Goal: Task Accomplishment & Management: Manage account settings

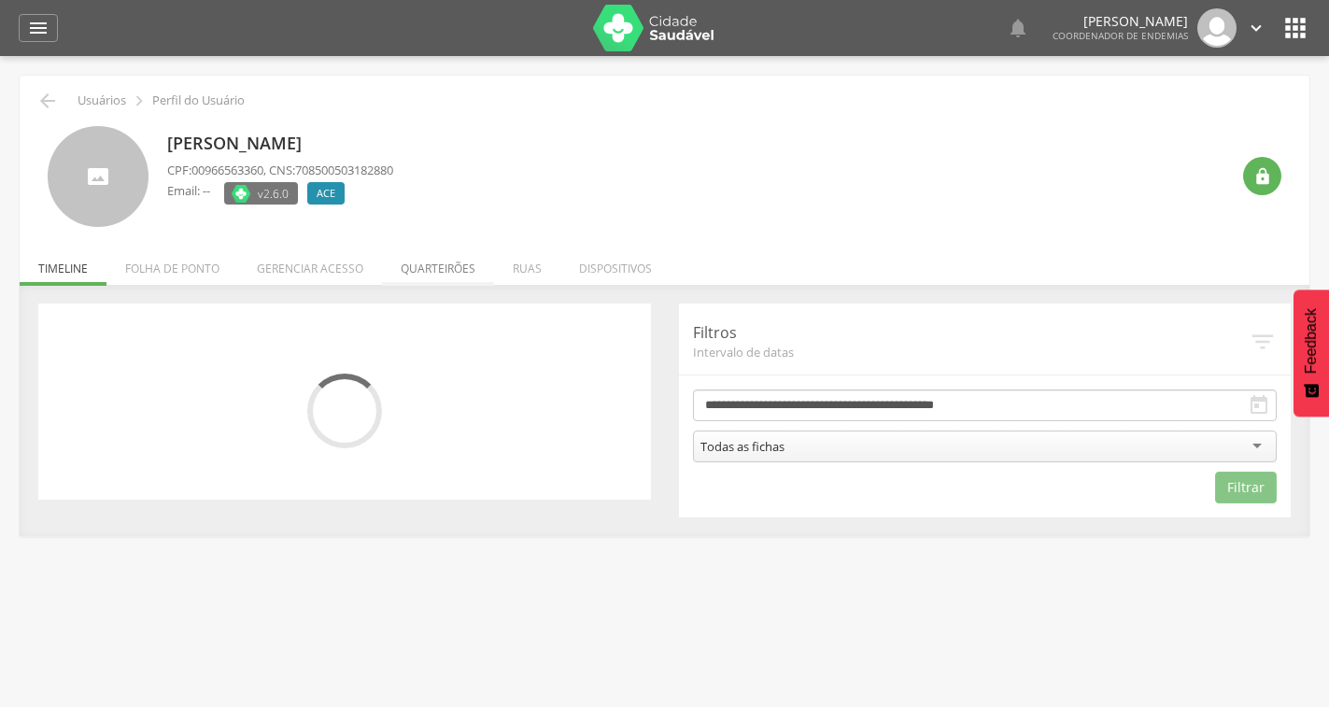
click at [432, 279] on li "Quarteirões" at bounding box center [438, 264] width 112 height 44
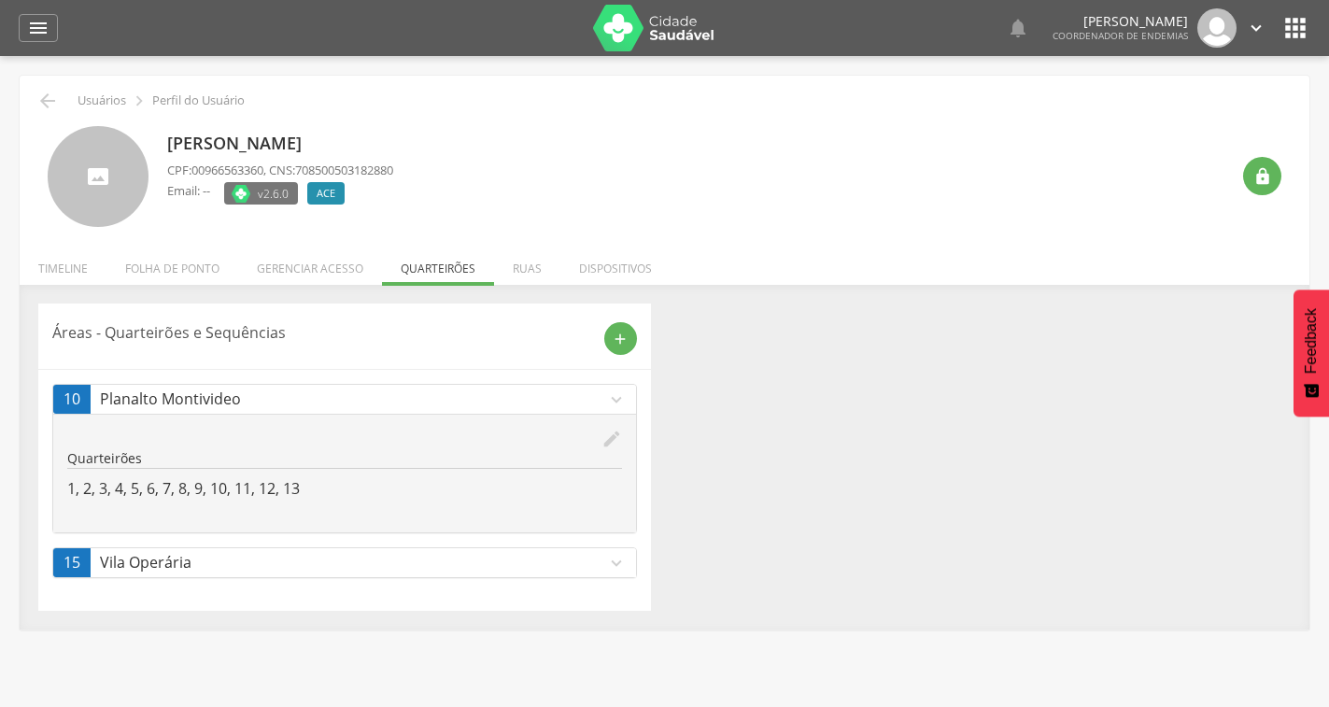
click at [613, 447] on icon "edit" at bounding box center [612, 439] width 21 height 21
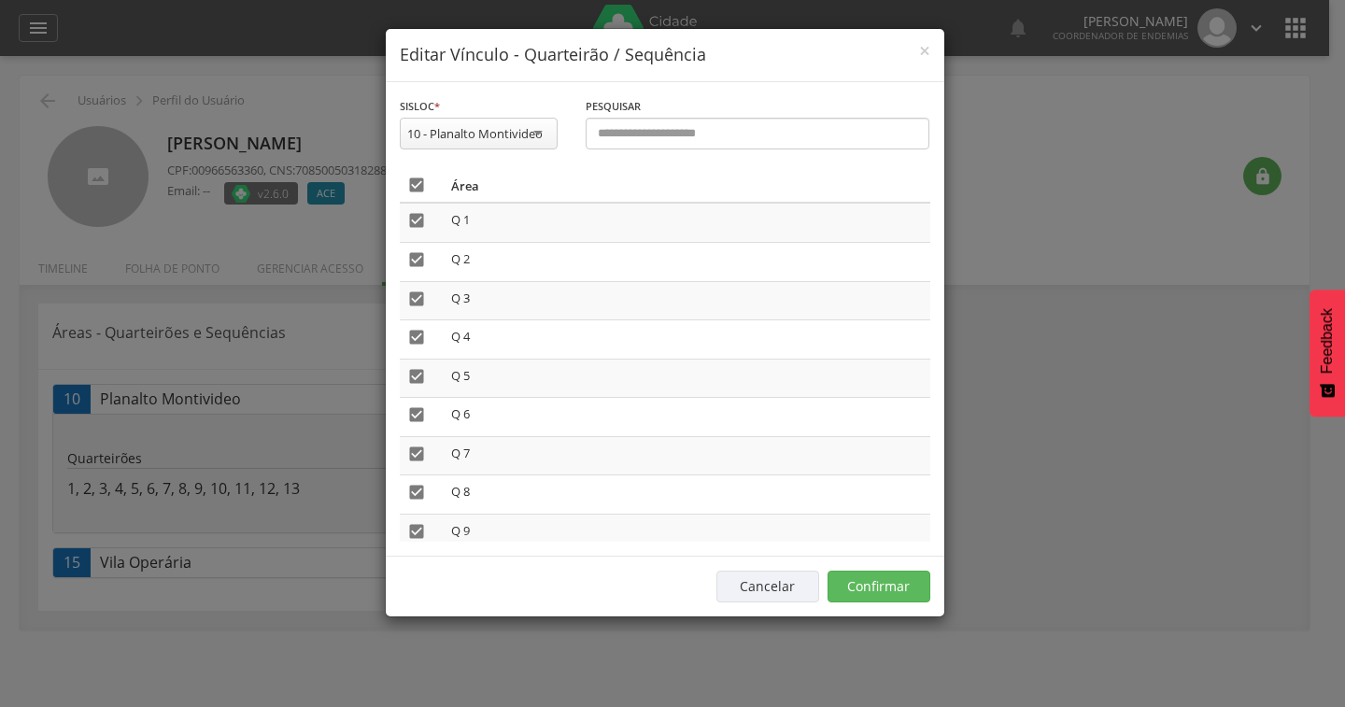
click at [415, 188] on icon "" at bounding box center [416, 185] width 19 height 19
click at [904, 586] on button "Confirmar" at bounding box center [879, 587] width 103 height 32
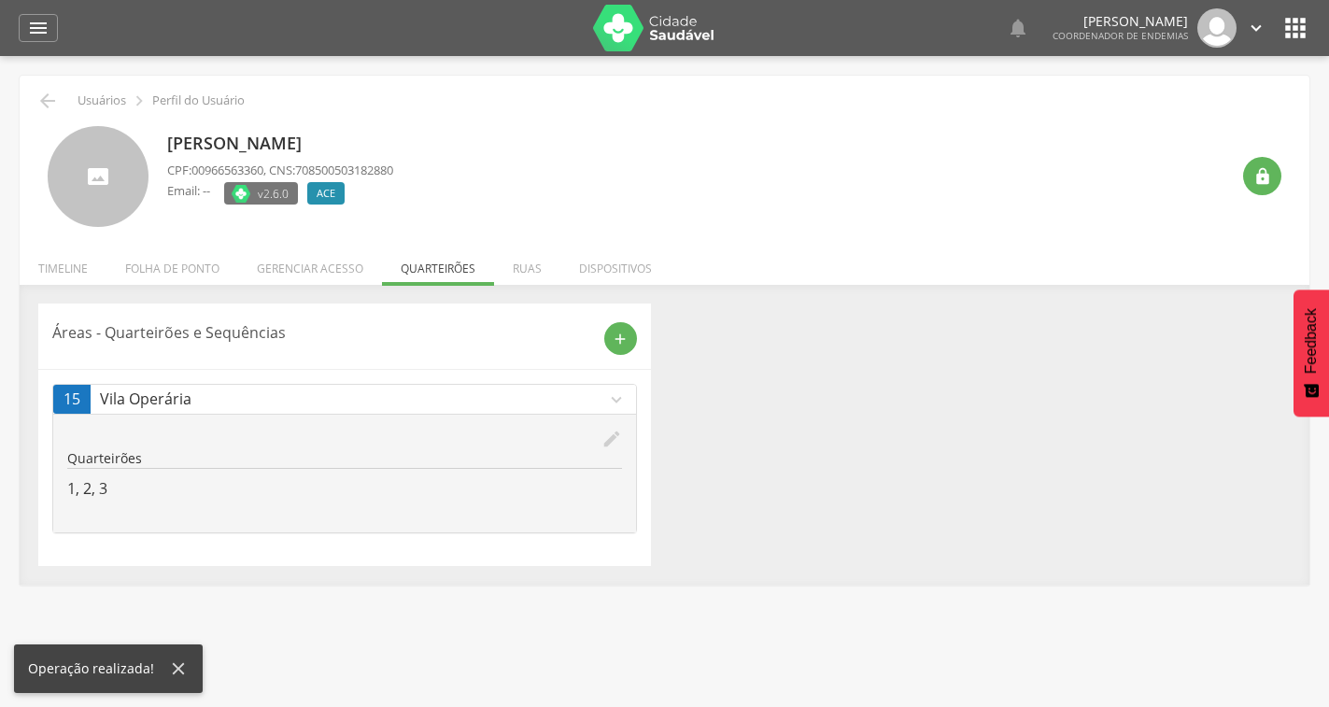
click at [614, 438] on icon "edit" at bounding box center [612, 439] width 21 height 21
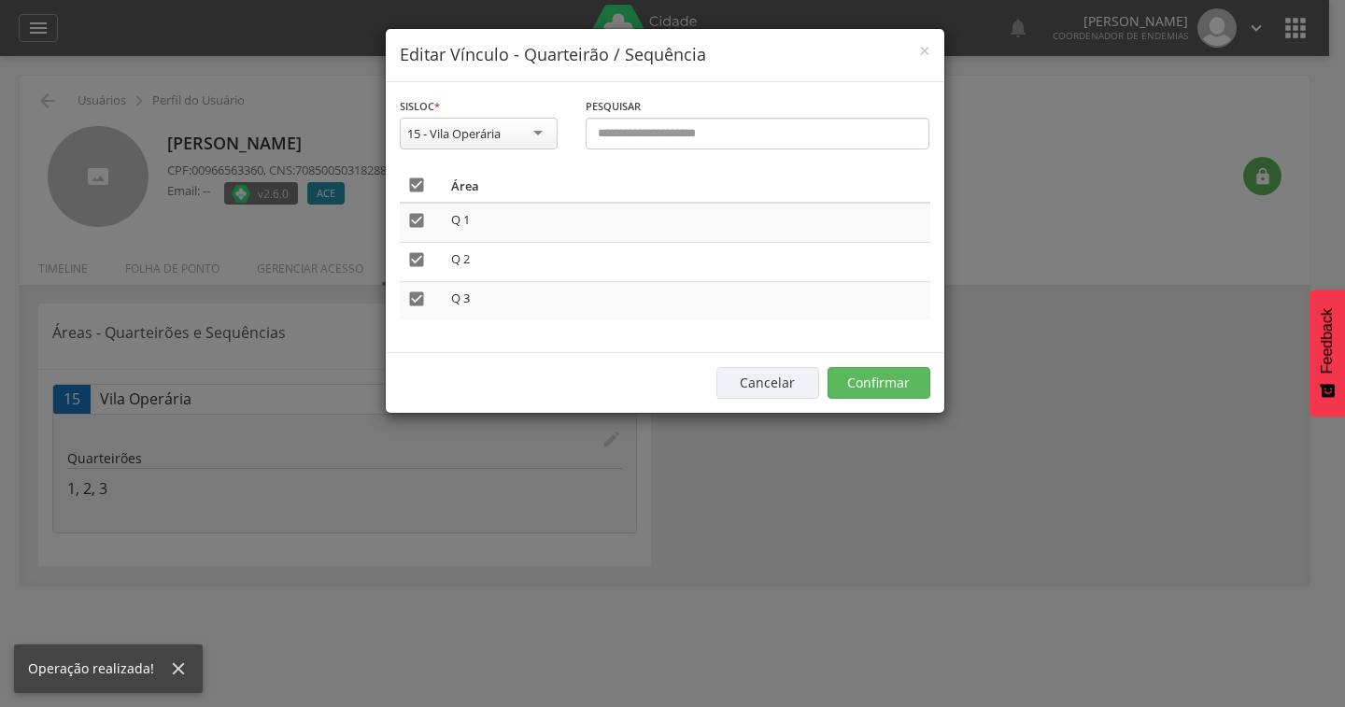
click at [413, 186] on icon "" at bounding box center [416, 185] width 19 height 19
click at [911, 388] on button "Confirmar" at bounding box center [879, 383] width 103 height 32
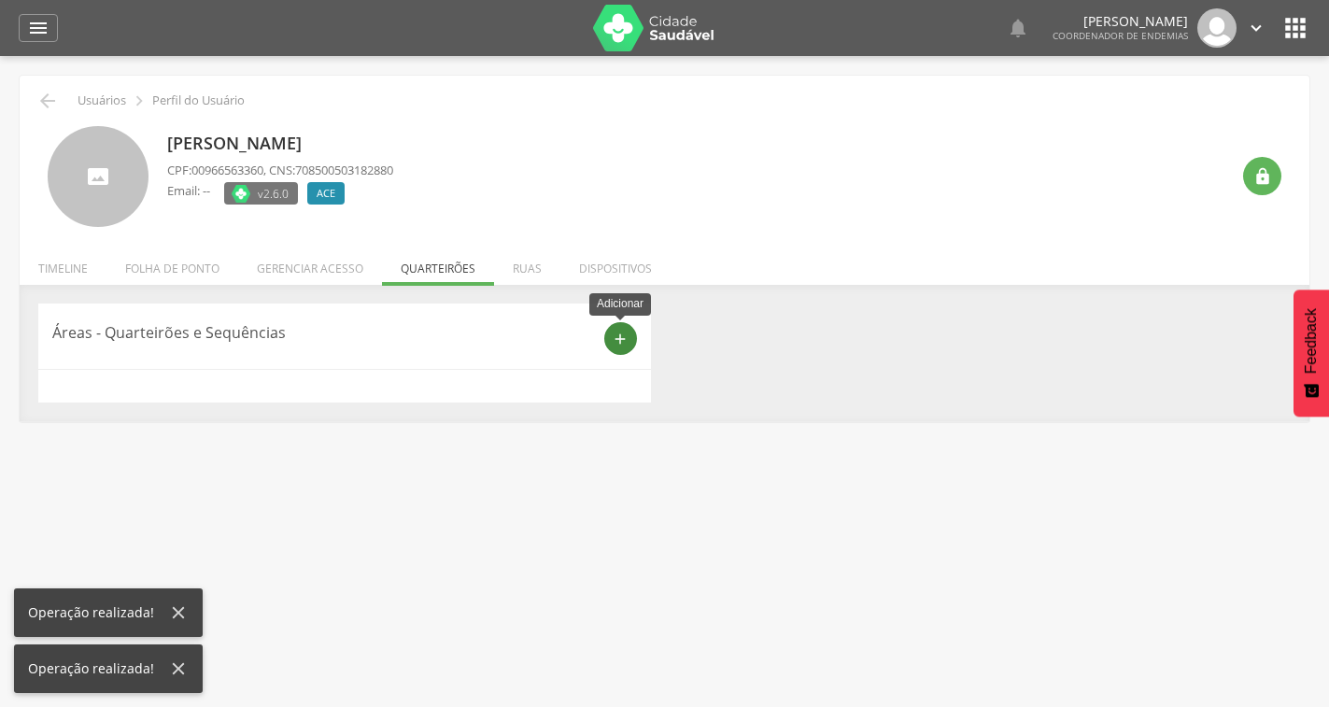
click at [626, 346] on icon "add" at bounding box center [620, 339] width 17 height 17
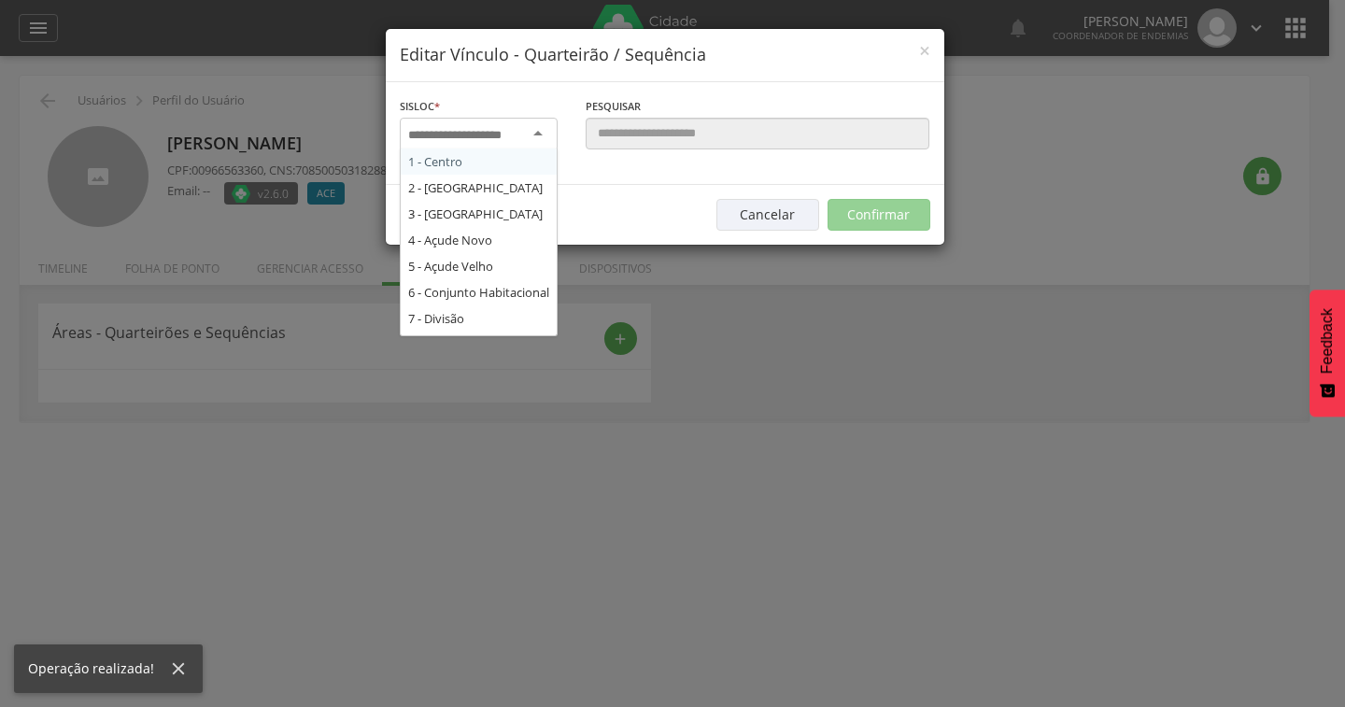
click at [483, 135] on input "select-one" at bounding box center [467, 135] width 118 height 17
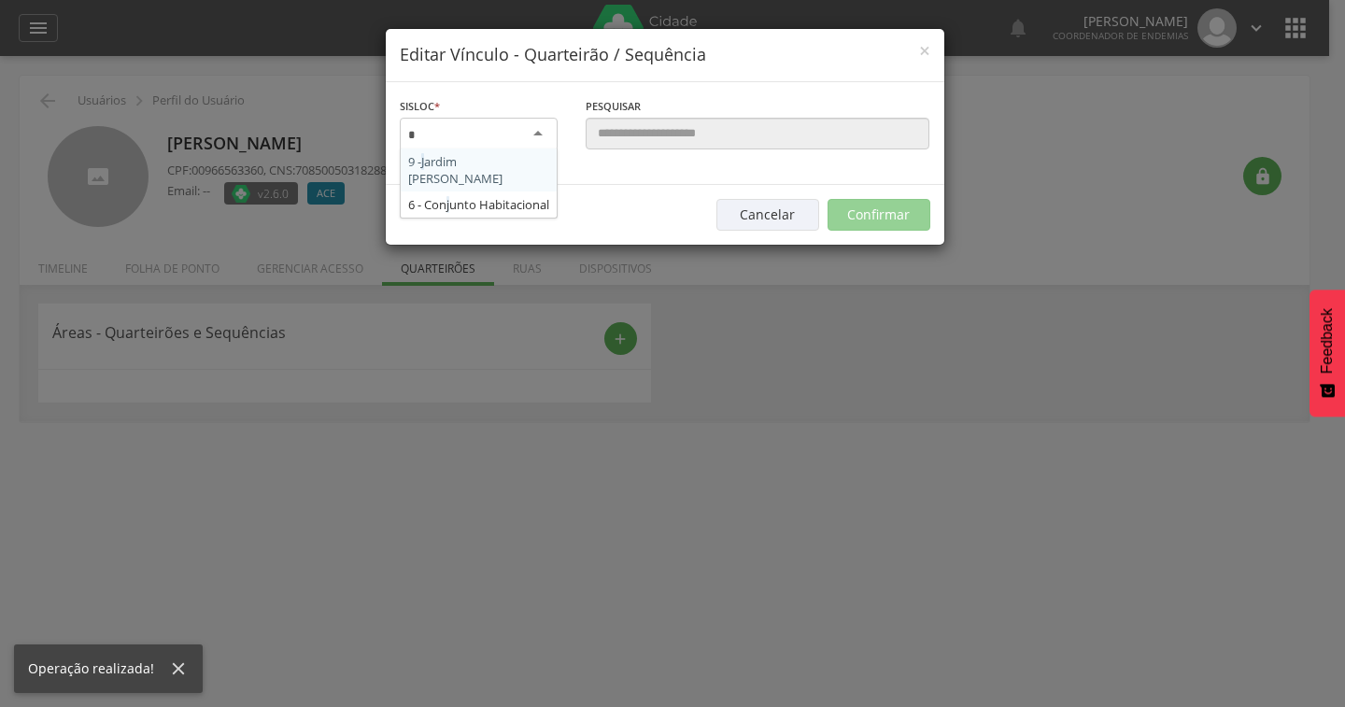
type input "**"
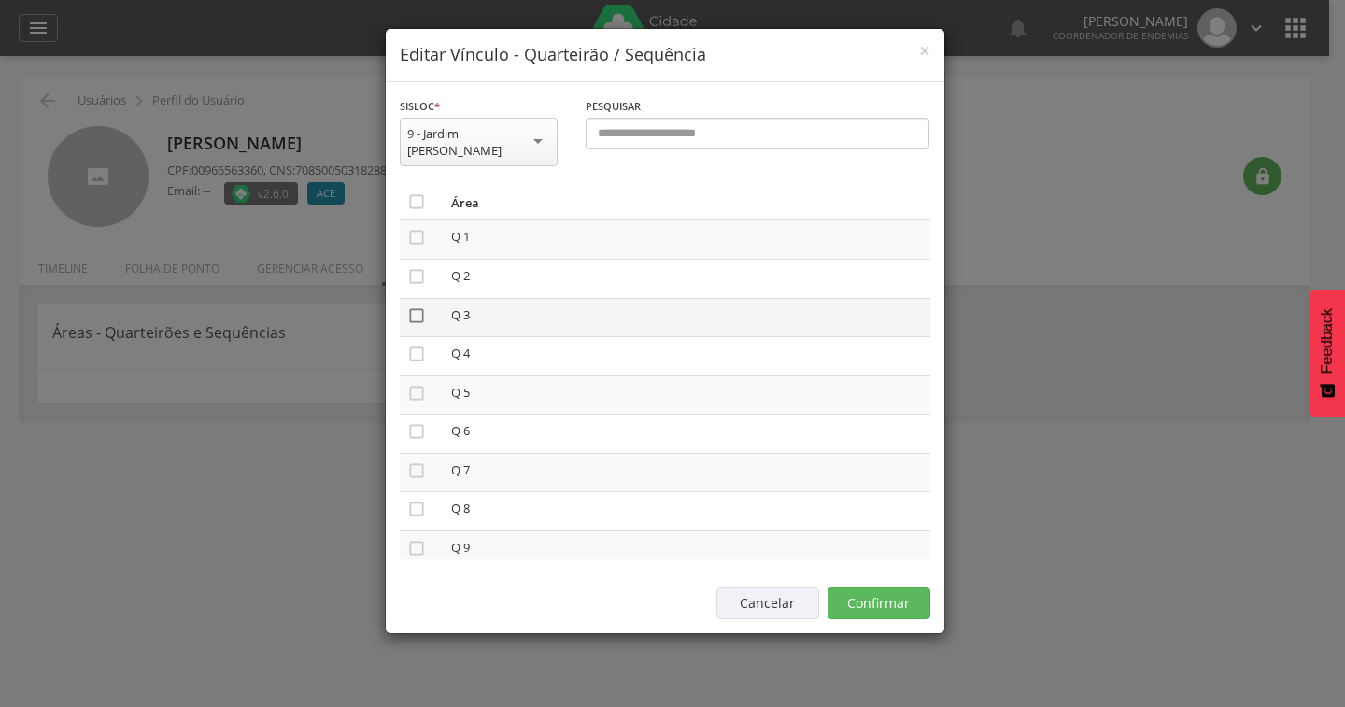
click at [407, 306] on icon "" at bounding box center [416, 315] width 19 height 19
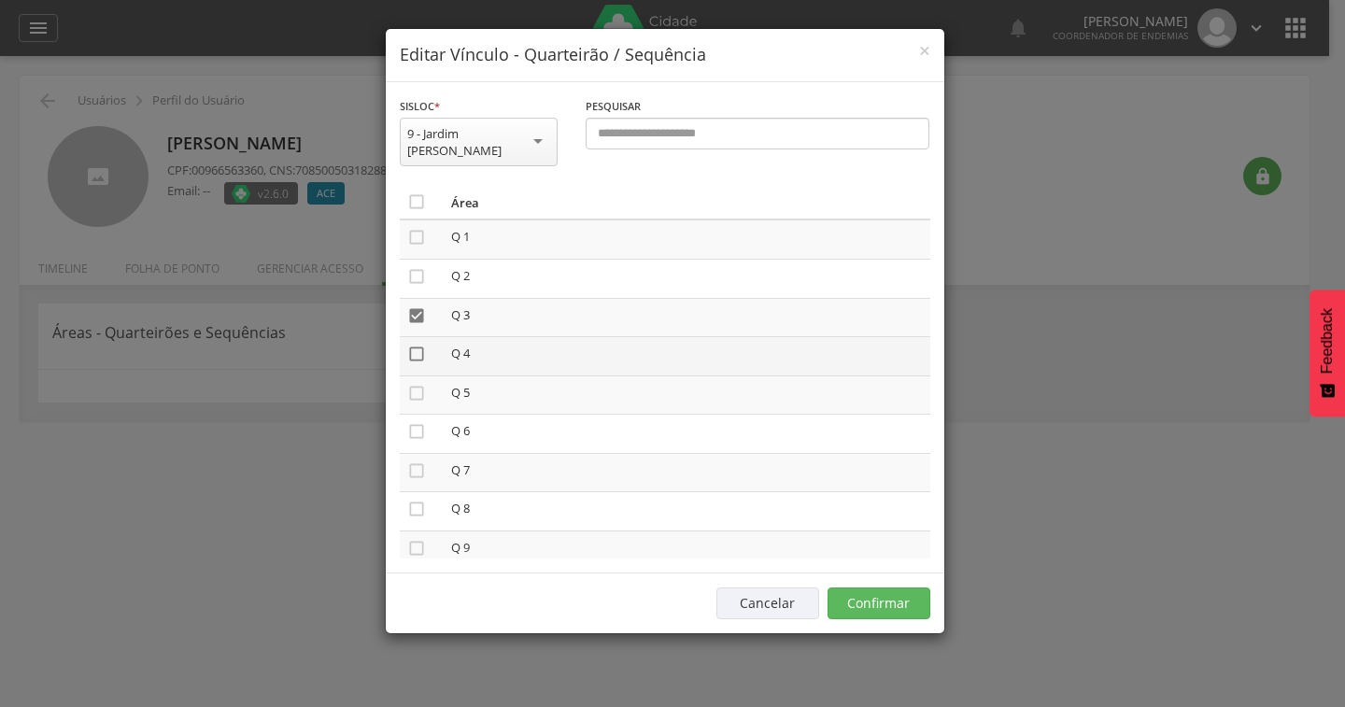
click at [416, 345] on icon "" at bounding box center [416, 354] width 19 height 19
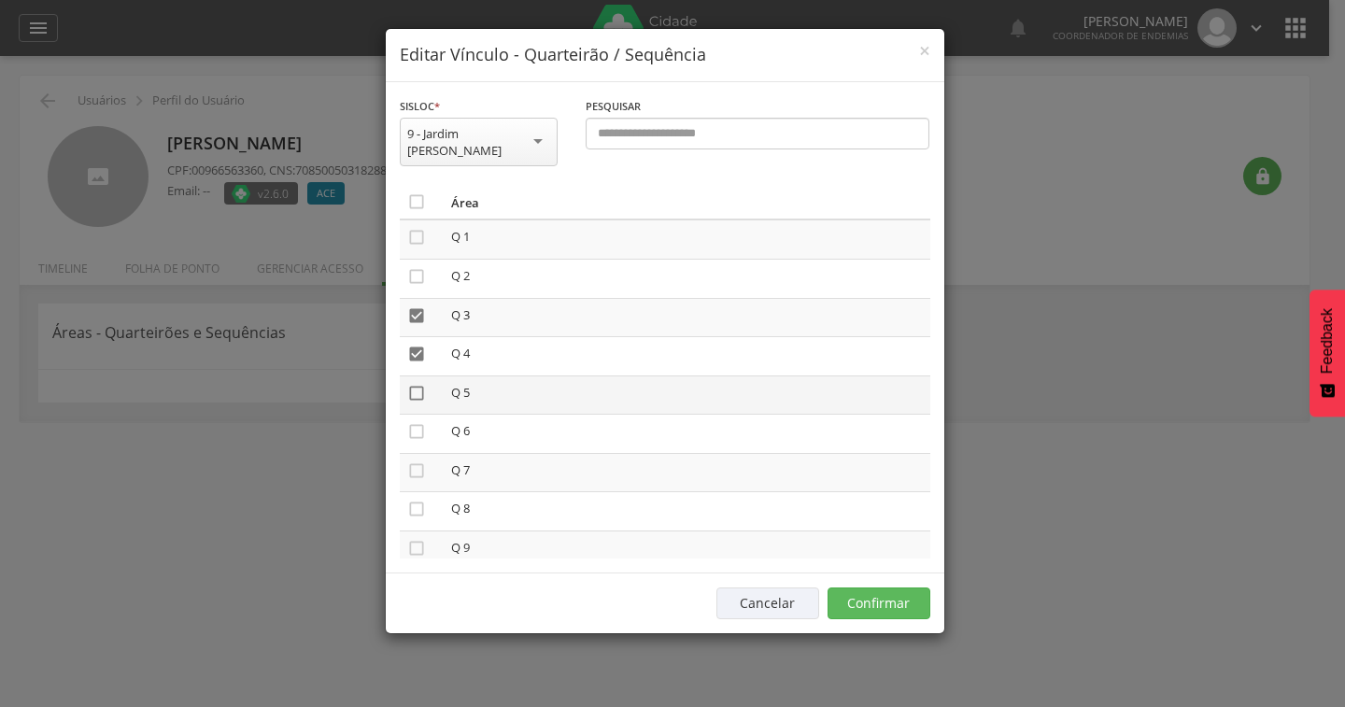
click at [417, 384] on icon "" at bounding box center [416, 393] width 19 height 19
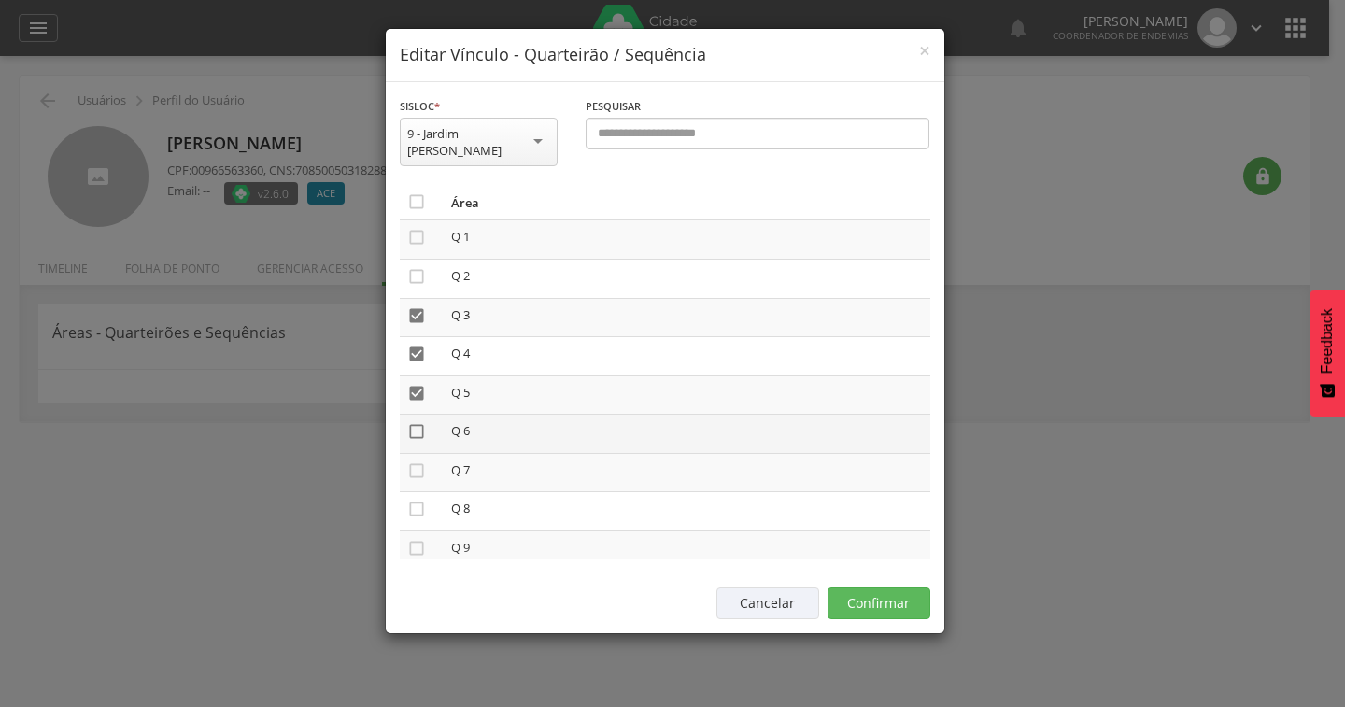
click at [417, 422] on icon "" at bounding box center [416, 431] width 19 height 19
click at [416, 461] on icon "" at bounding box center [416, 470] width 19 height 19
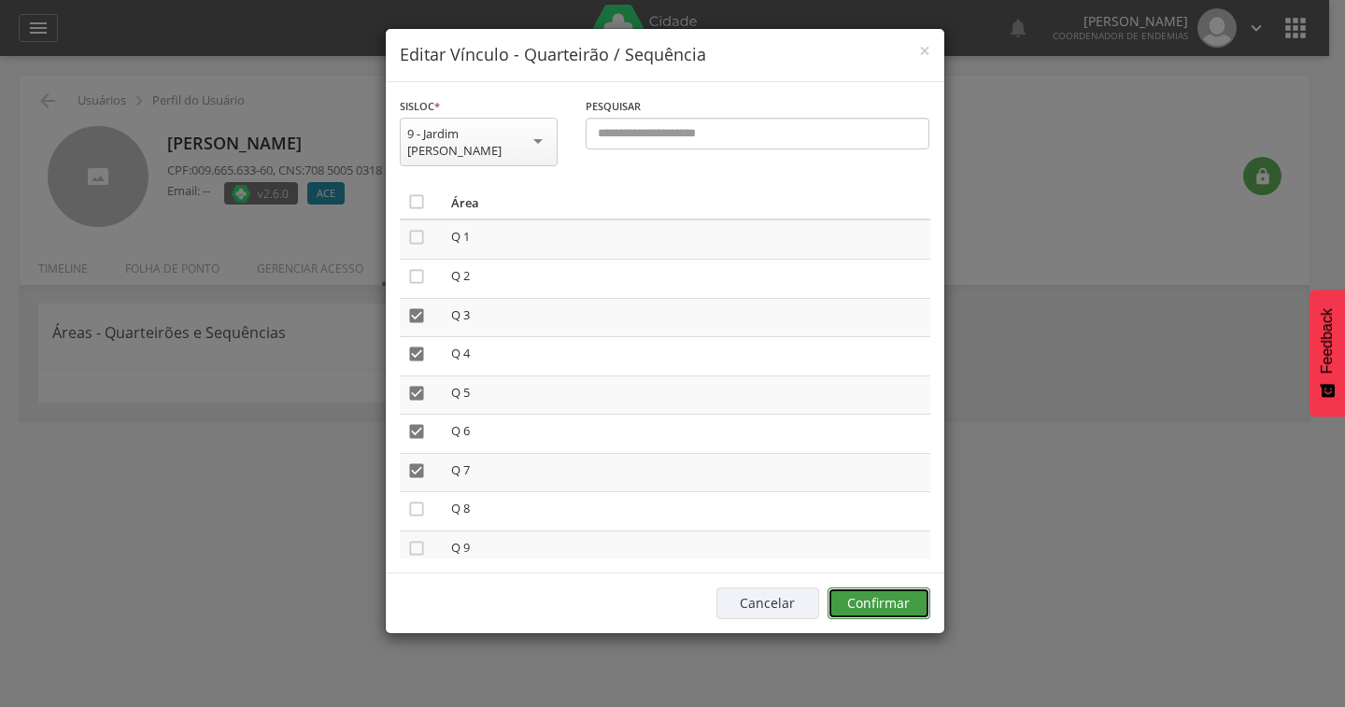
click at [907, 588] on button "Confirmar" at bounding box center [879, 604] width 103 height 32
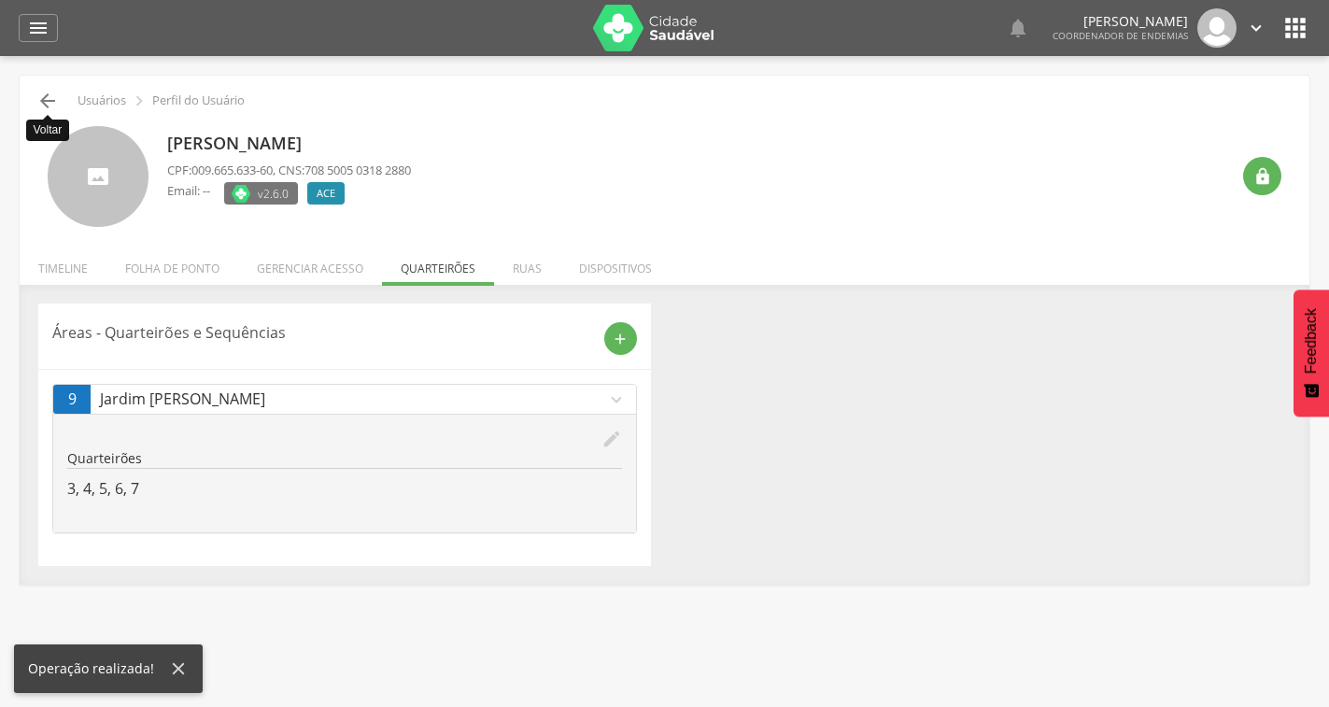
click at [55, 98] on icon "" at bounding box center [47, 101] width 22 height 22
